Goal: Check status: Check status

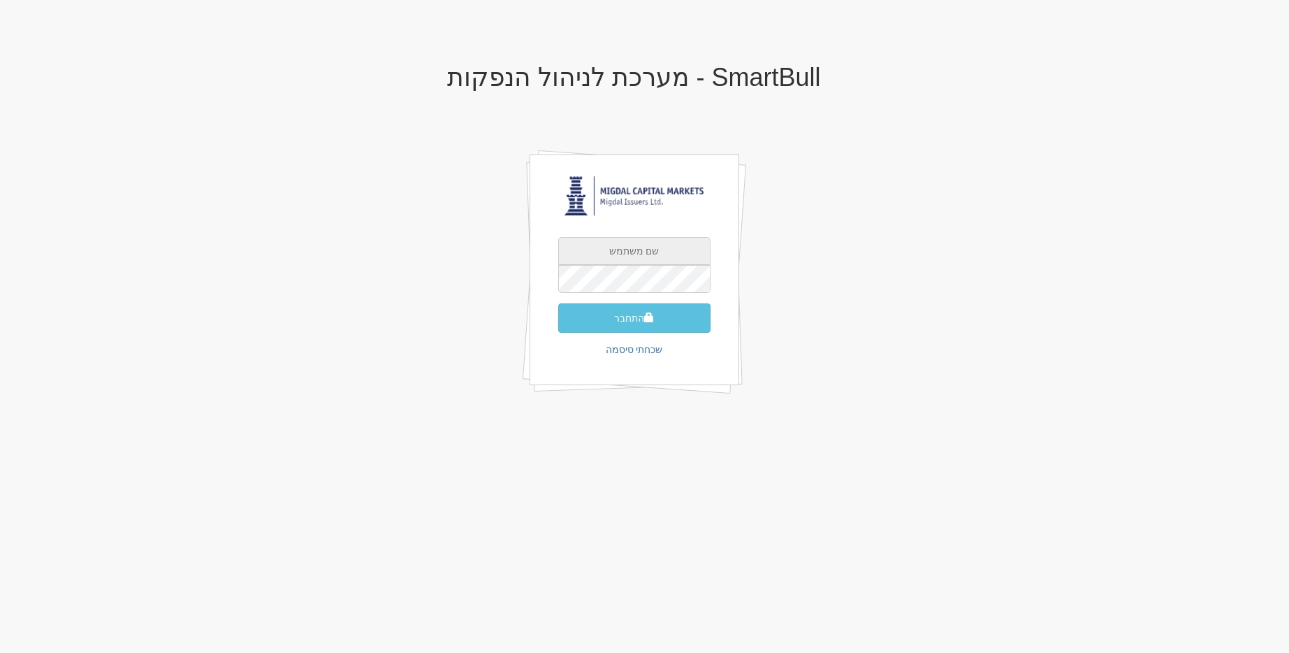
click at [590, 252] on input "text" at bounding box center [634, 251] width 152 height 28
type input "[EMAIL_ADDRESS][DOMAIN_NAME]"
click at [558, 303] on button "התחבר" at bounding box center [634, 317] width 152 height 29
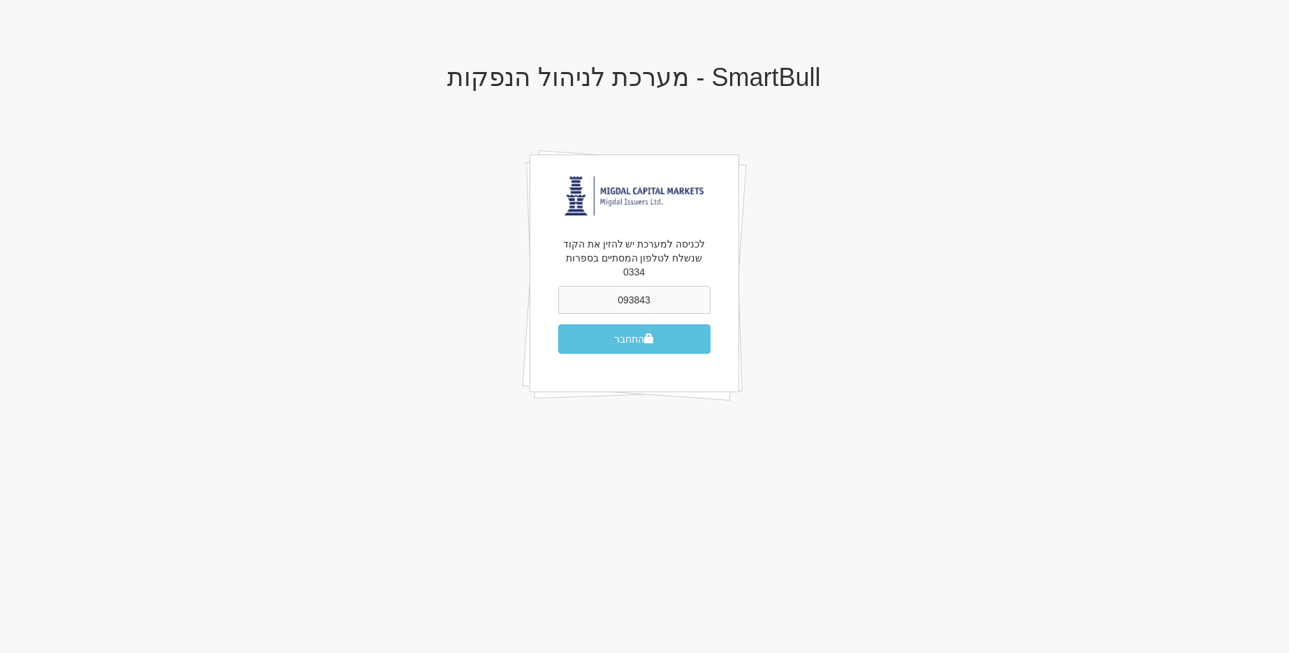
type input "093843"
click at [558, 324] on button "התחבר" at bounding box center [634, 338] width 152 height 29
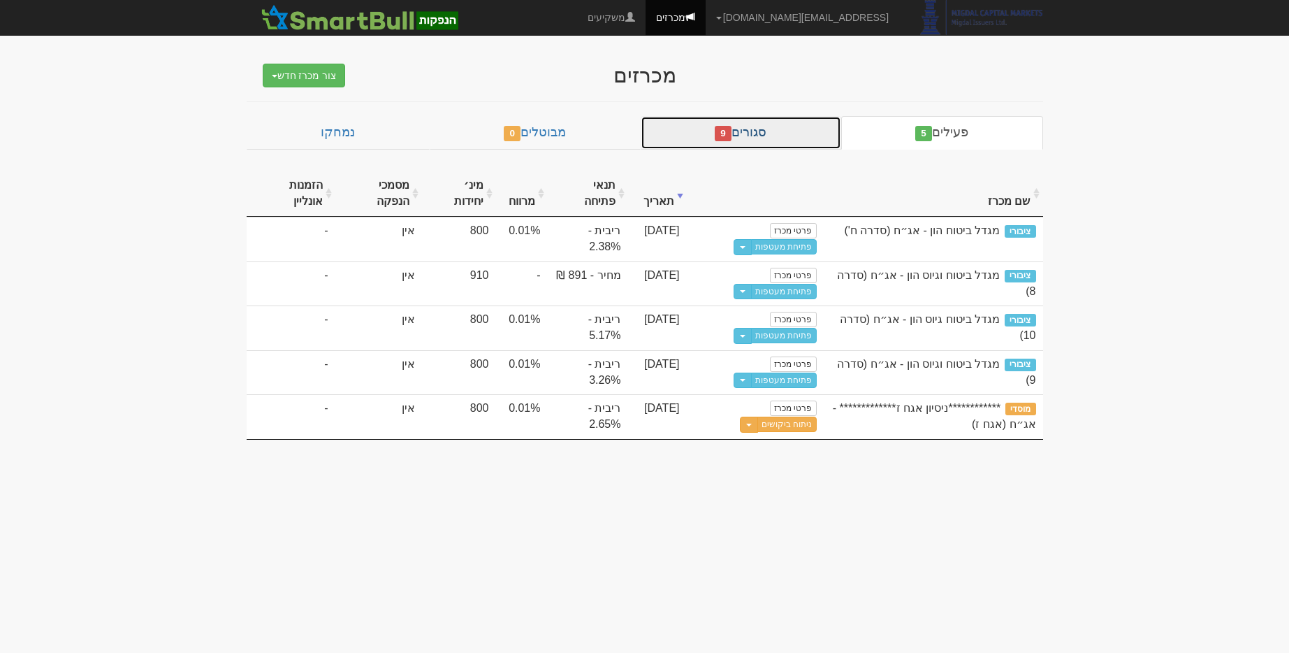
click at [741, 150] on div "פעילים 5 סגורים 9 מבוטלים 0 נמחקו שם מכרז תאריך תנאי פתיחה מרווח מינ׳ יחידות מס…" at bounding box center [645, 278] width 797 height 324
click at [741, 148] on link "סגורים 9" at bounding box center [741, 133] width 201 height 34
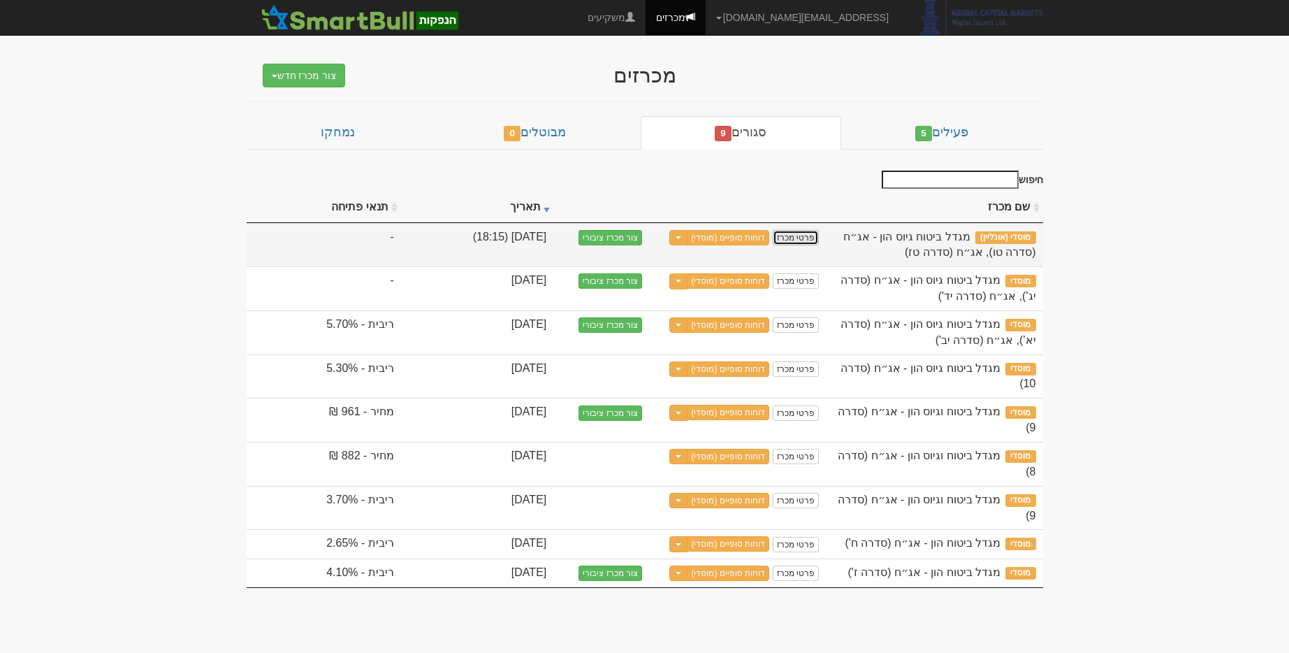
click at [789, 240] on link "פרטי מכרז" at bounding box center [796, 237] width 46 height 15
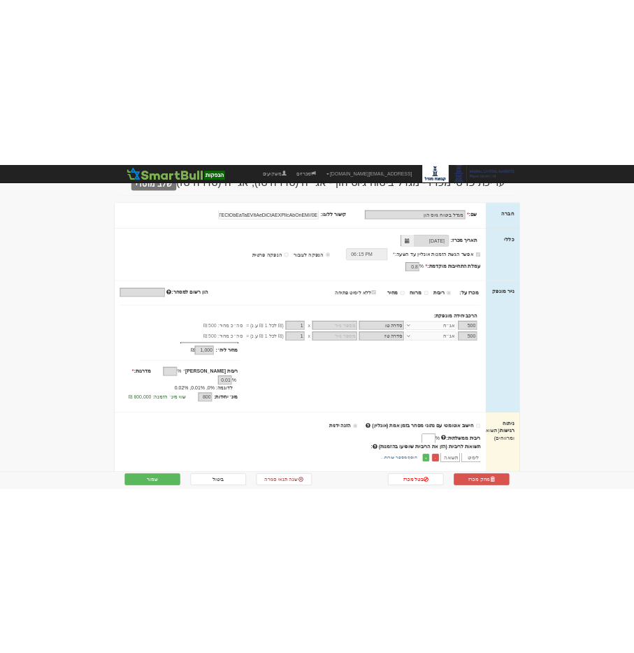
scroll to position [86, 0]
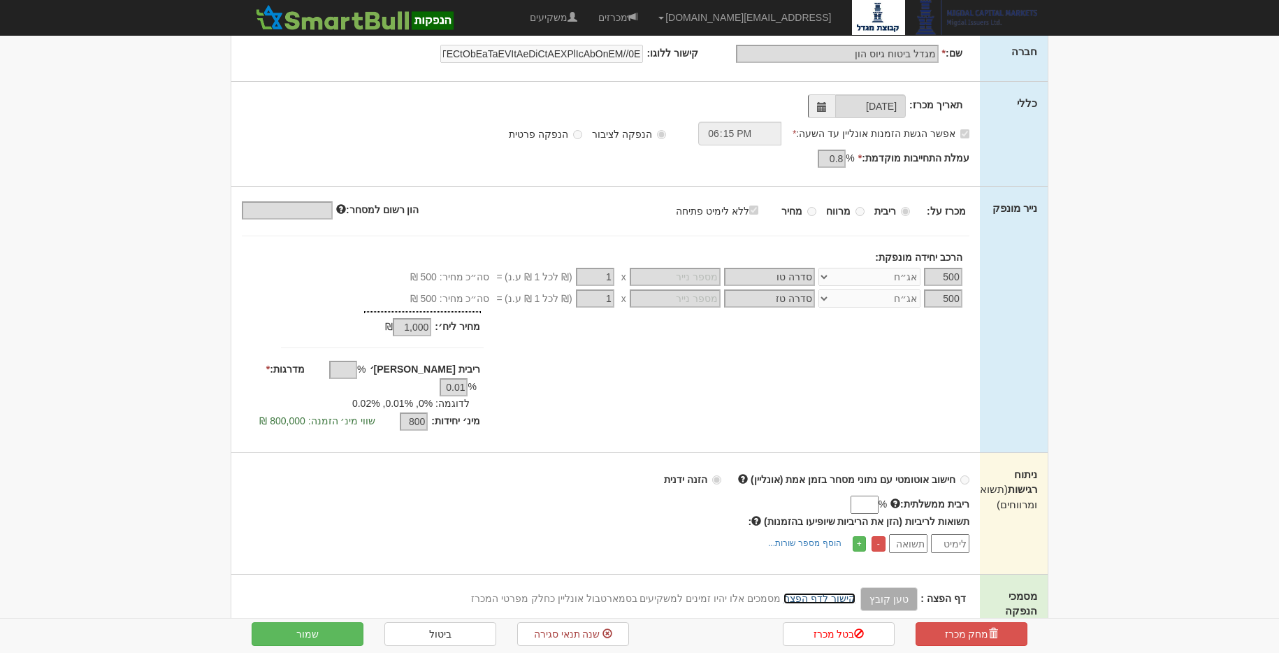
click at [831, 593] on link "קישור לדף הפצה" at bounding box center [819, 598] width 72 height 11
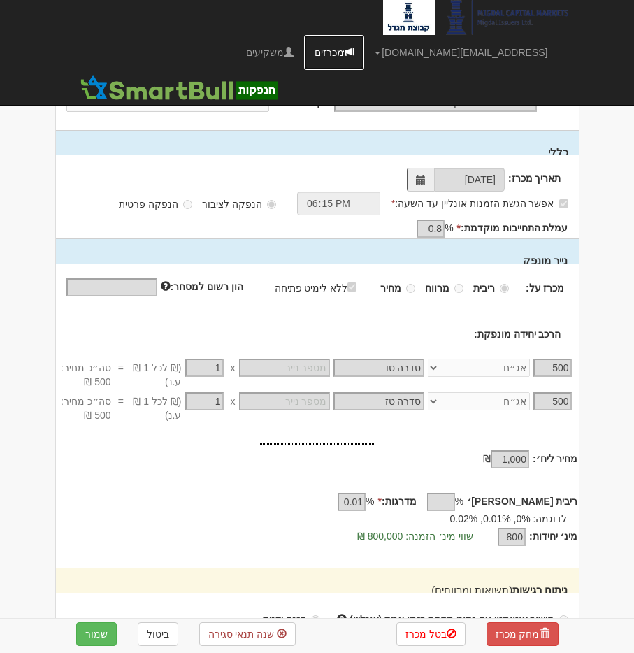
click at [344, 47] on span at bounding box center [349, 52] width 10 height 10
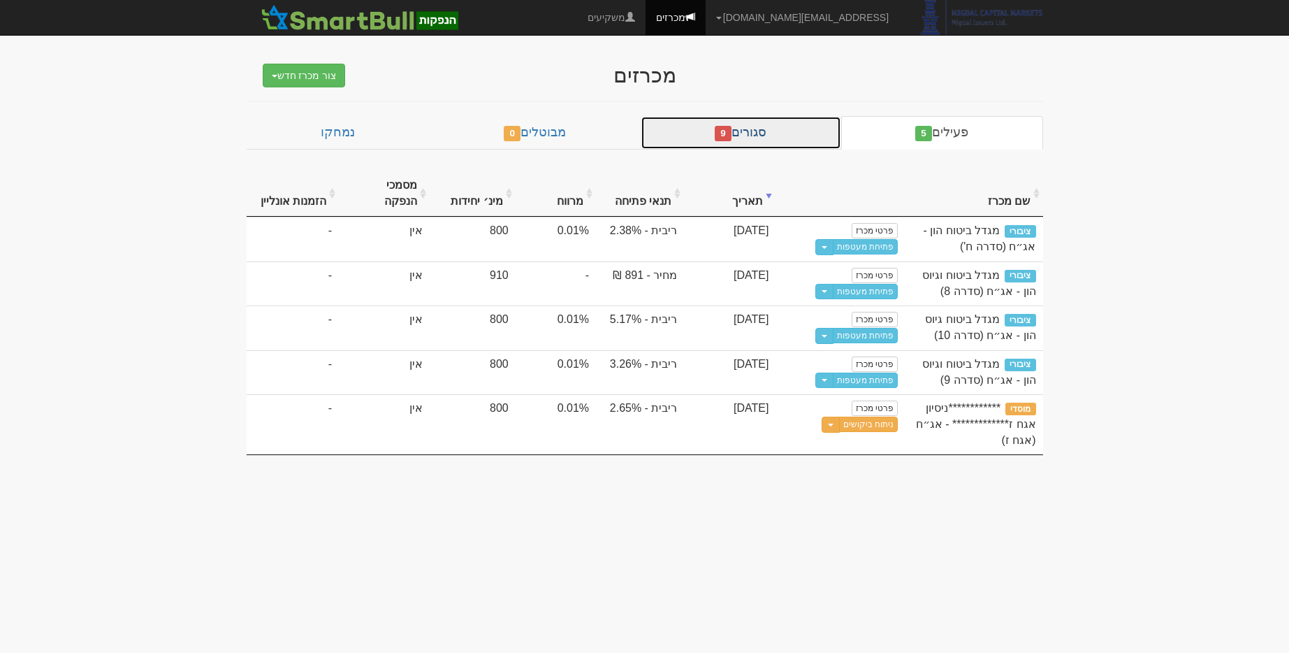
click at [644, 140] on link "סגורים 9" at bounding box center [741, 133] width 201 height 34
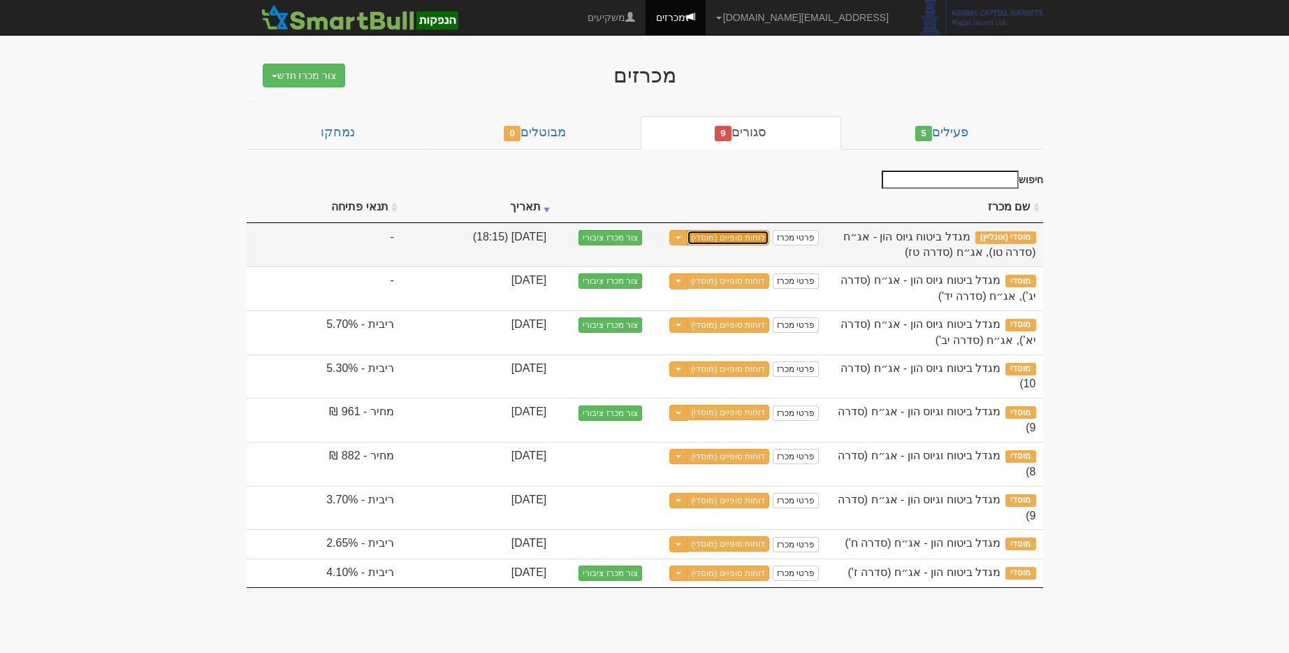
click at [644, 235] on link "דוחות סופיים (מוסדי)" at bounding box center [728, 237] width 82 height 15
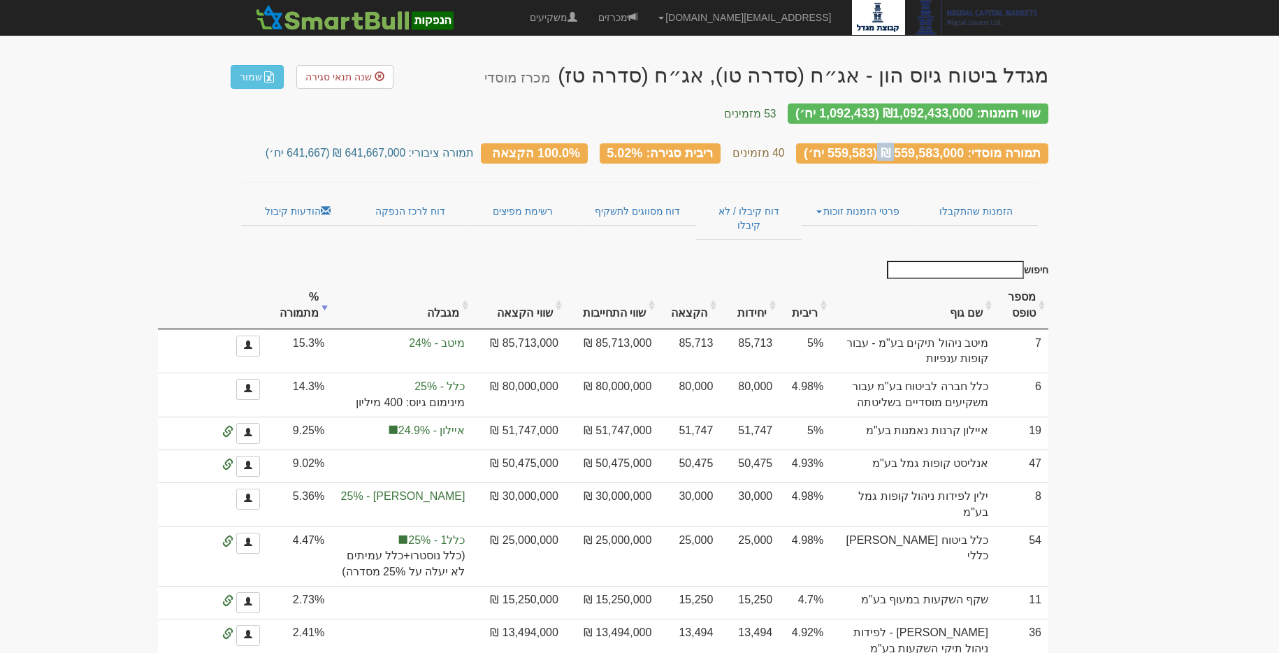
drag, startPoint x: 898, startPoint y: 140, endPoint x: 968, endPoint y: 138, distance: 69.9
click at [968, 143] on div "תמורה מוסדי: 559,583,000 ₪ (559,583 יח׳)" at bounding box center [922, 153] width 252 height 20
